Goal: Check status: Check status

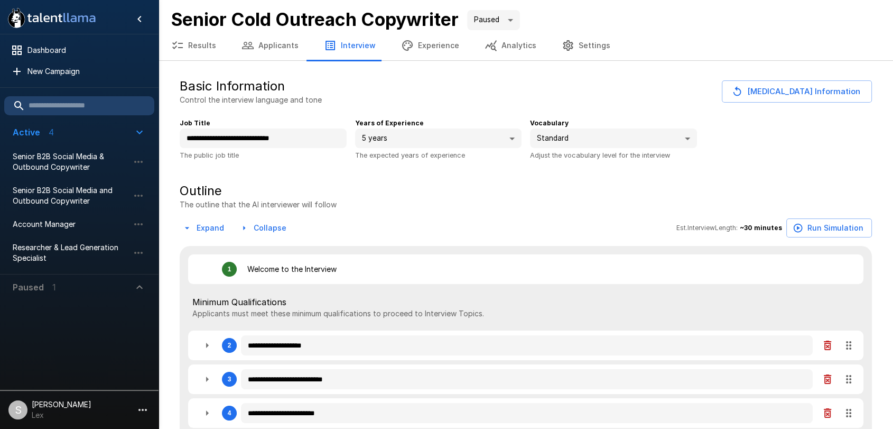
type textarea "*"
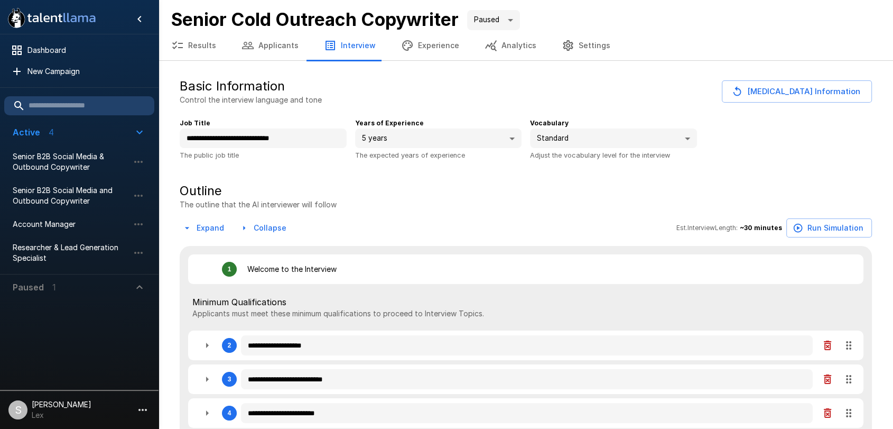
type textarea "*"
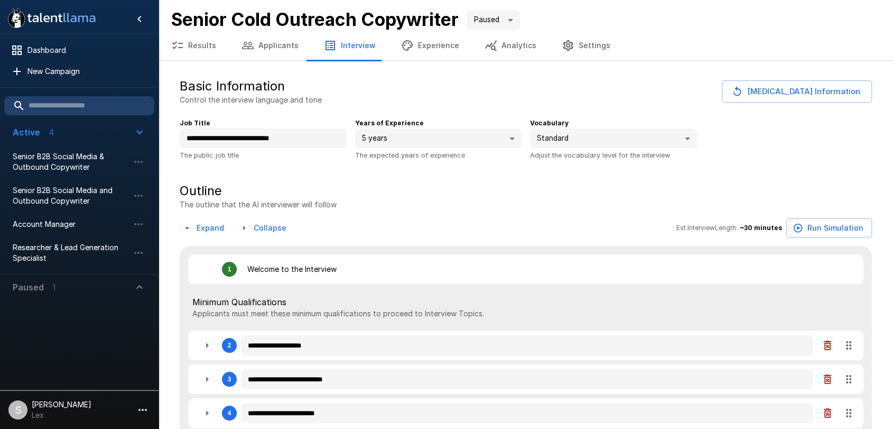
type textarea "*"
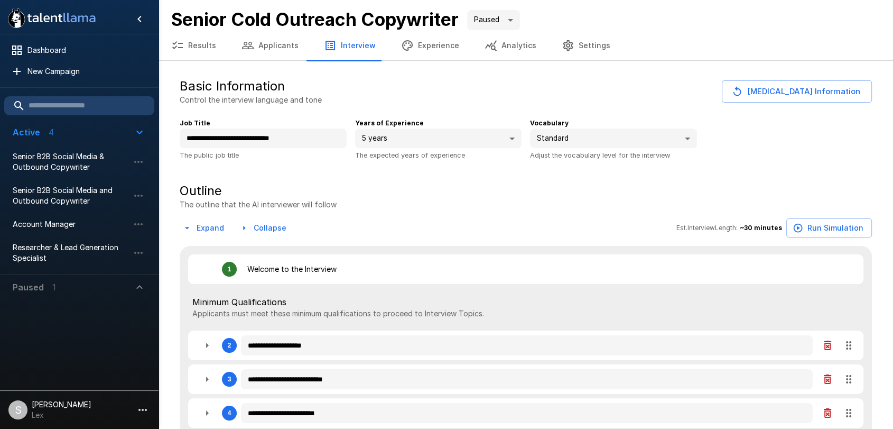
type textarea "*"
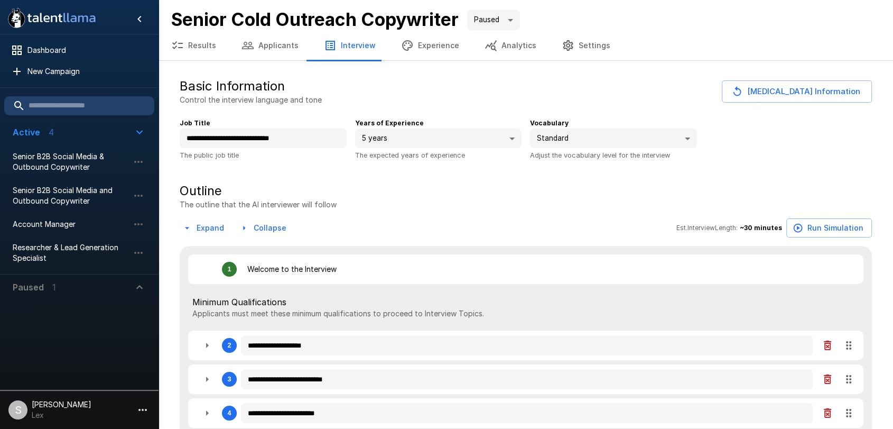
type textarea "*"
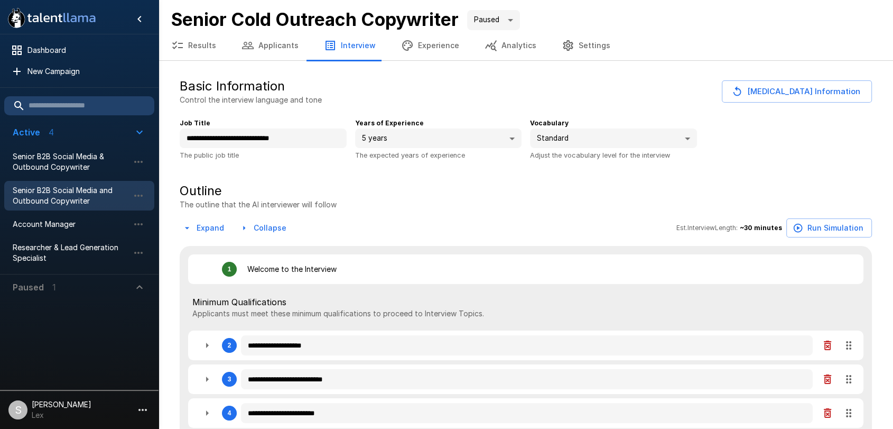
type textarea "*"
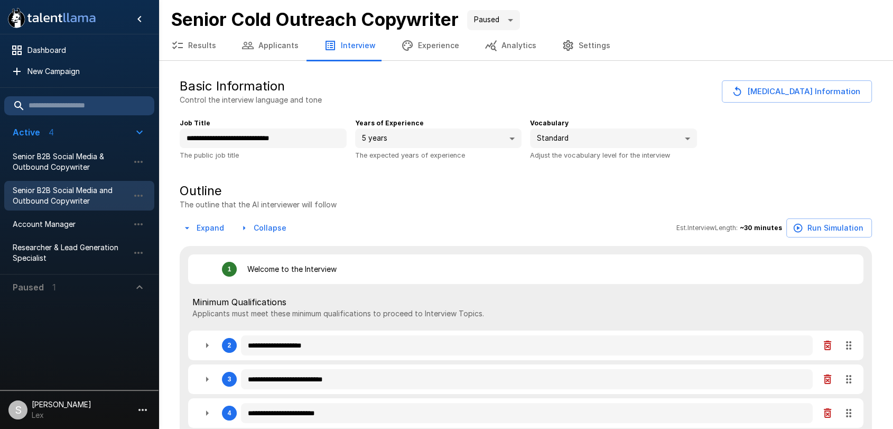
type textarea "*"
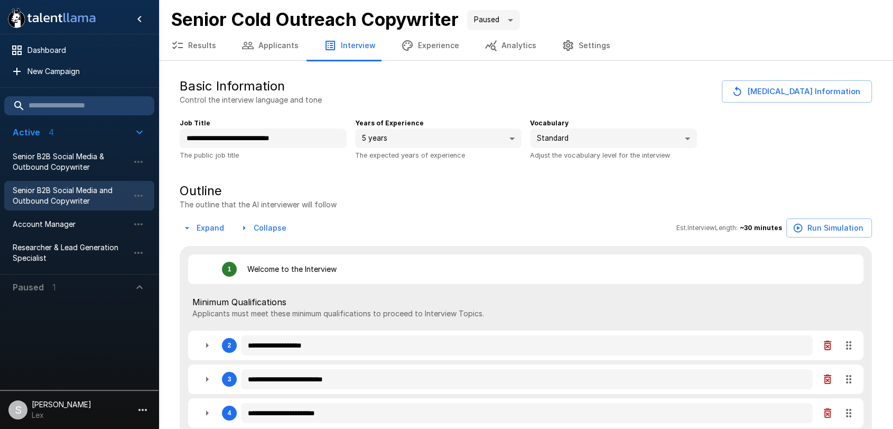
type textarea "*"
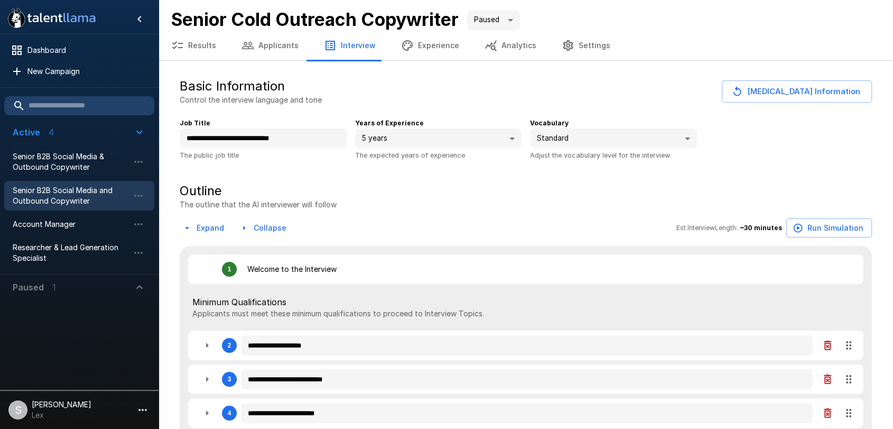
type textarea "*"
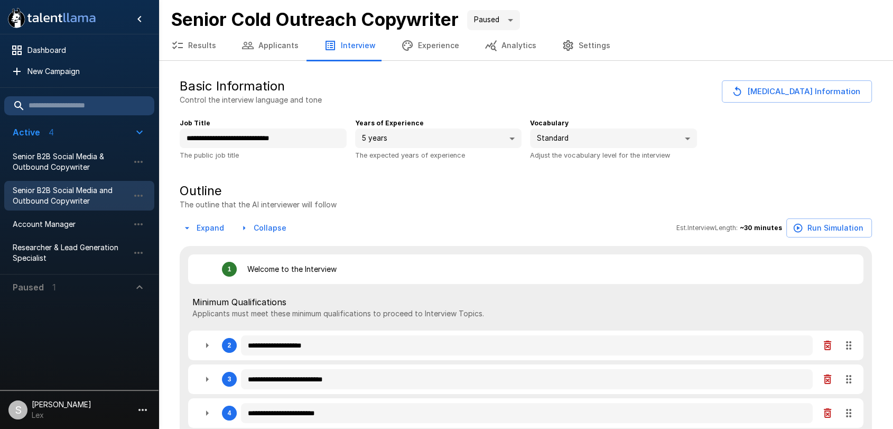
type textarea "*"
click at [51, 201] on span "Senior B2B Social Media and Outbound Copywriter" at bounding box center [71, 195] width 116 height 21
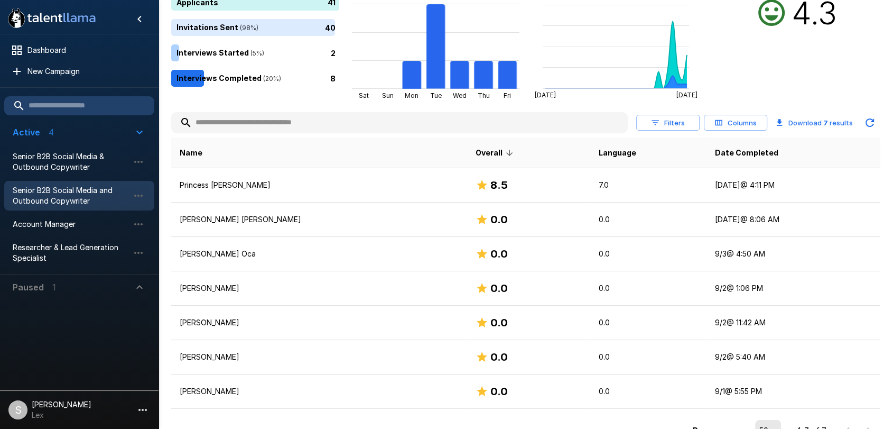
scroll to position [134, 0]
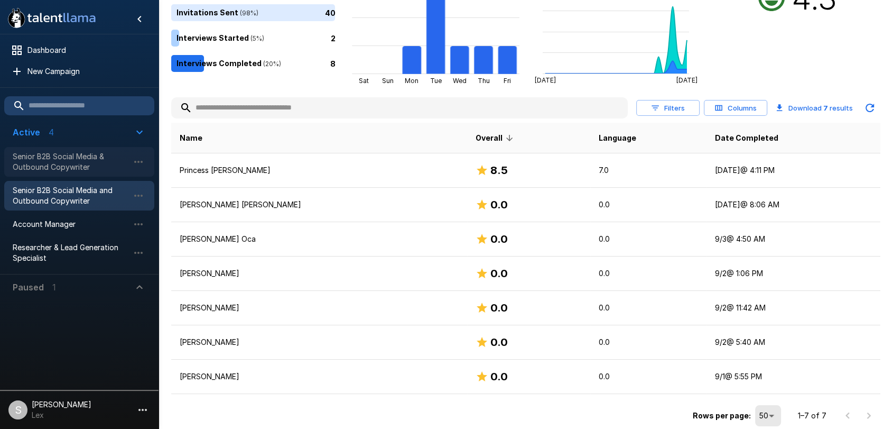
click at [55, 155] on span "Senior B2B Social Media & Outbound Copywriter" at bounding box center [71, 161] width 116 height 21
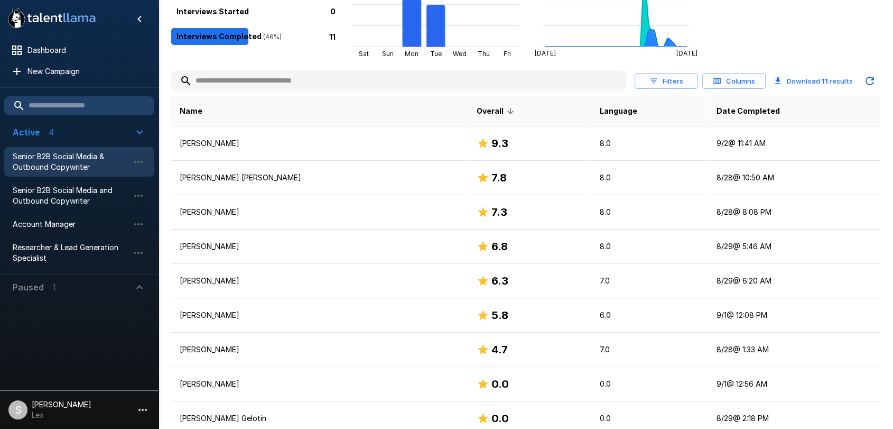
scroll to position [147, 0]
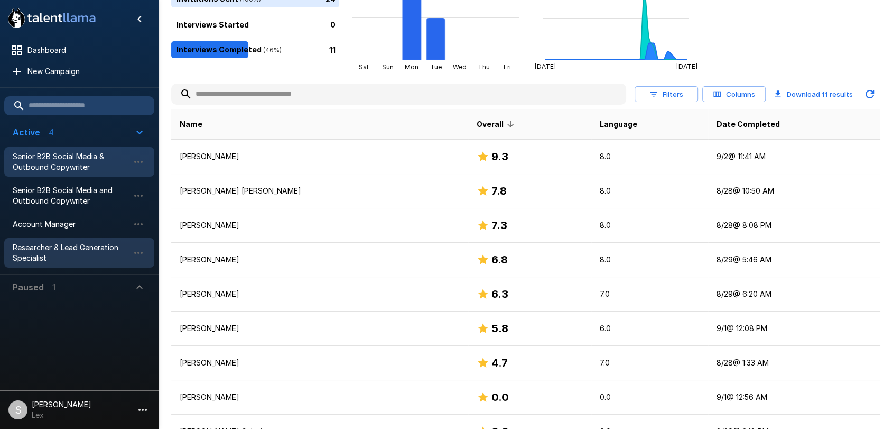
click at [63, 248] on span "Researcher & Lead Generation Specialist" at bounding box center [71, 252] width 116 height 21
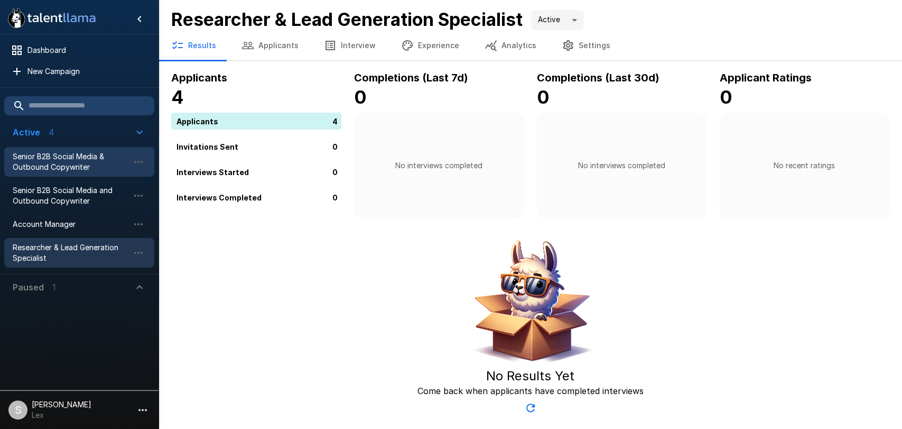
click at [63, 164] on span "Senior B2B Social Media & Outbound Copywriter" at bounding box center [71, 161] width 116 height 21
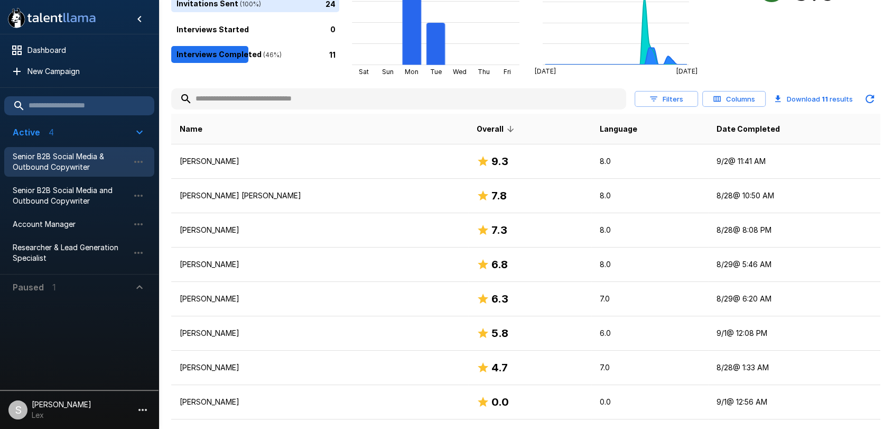
scroll to position [155, 0]
